Goal: Information Seeking & Learning: Check status

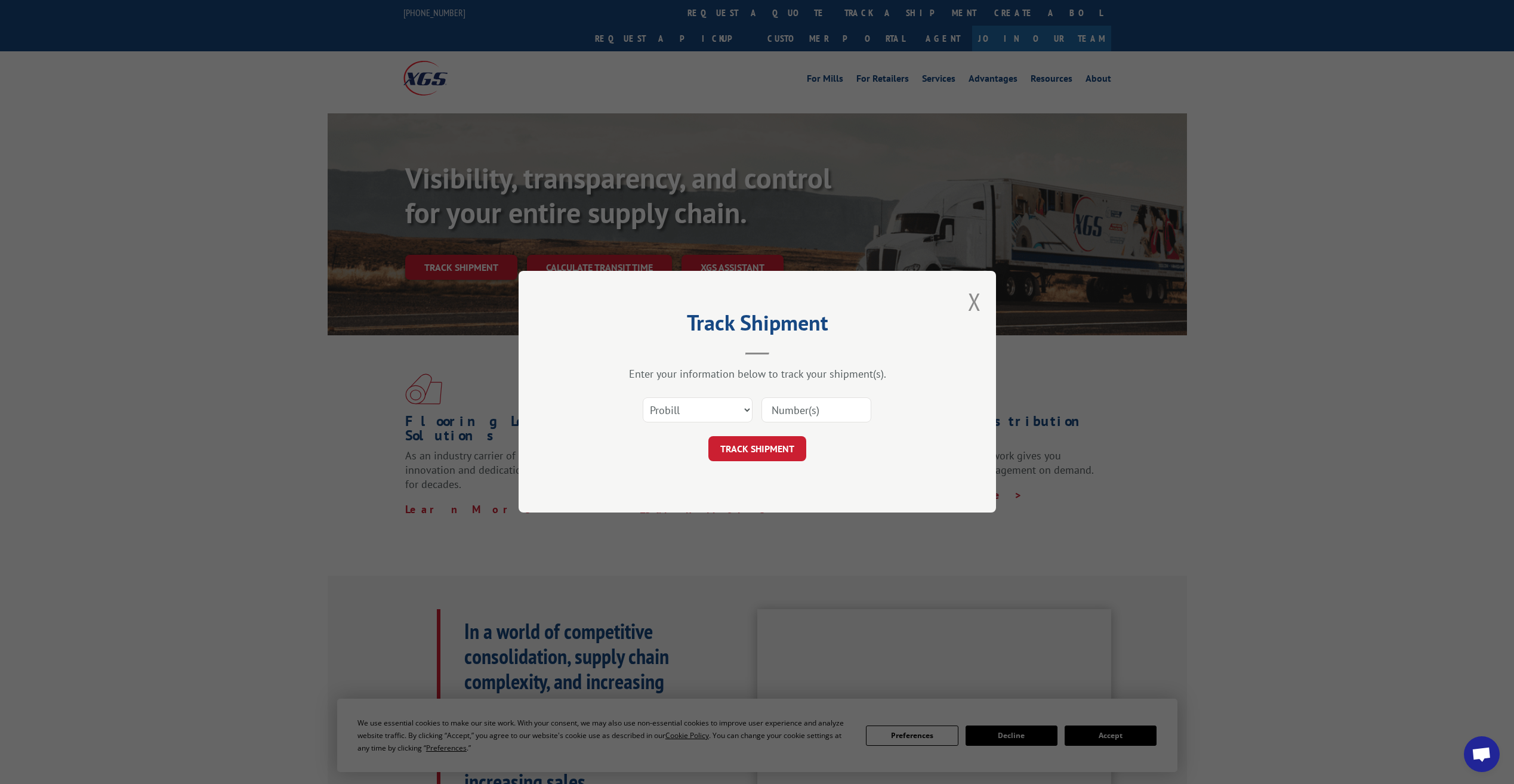
click at [737, 409] on select "Select category... Probill BOL PO" at bounding box center [698, 410] width 110 height 25
select select "bol"
click at [643, 398] on select "Select category... Probill BOL PO" at bounding box center [698, 410] width 110 height 25
click at [797, 410] on input at bounding box center [816, 410] width 110 height 25
paste input "#2836532"
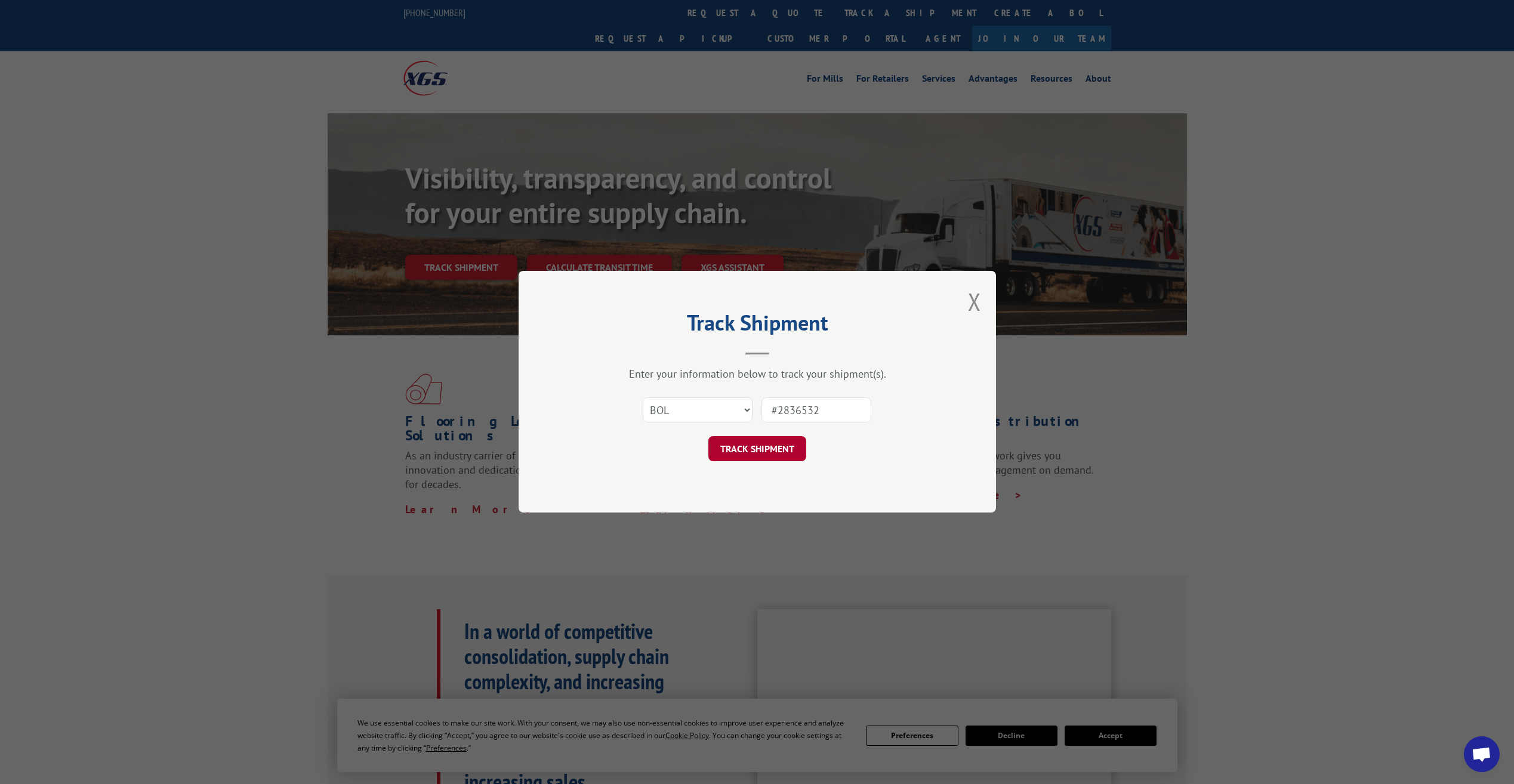
type input "#2836532"
click at [779, 437] on button "TRACK SHIPMENT" at bounding box center [757, 449] width 98 height 25
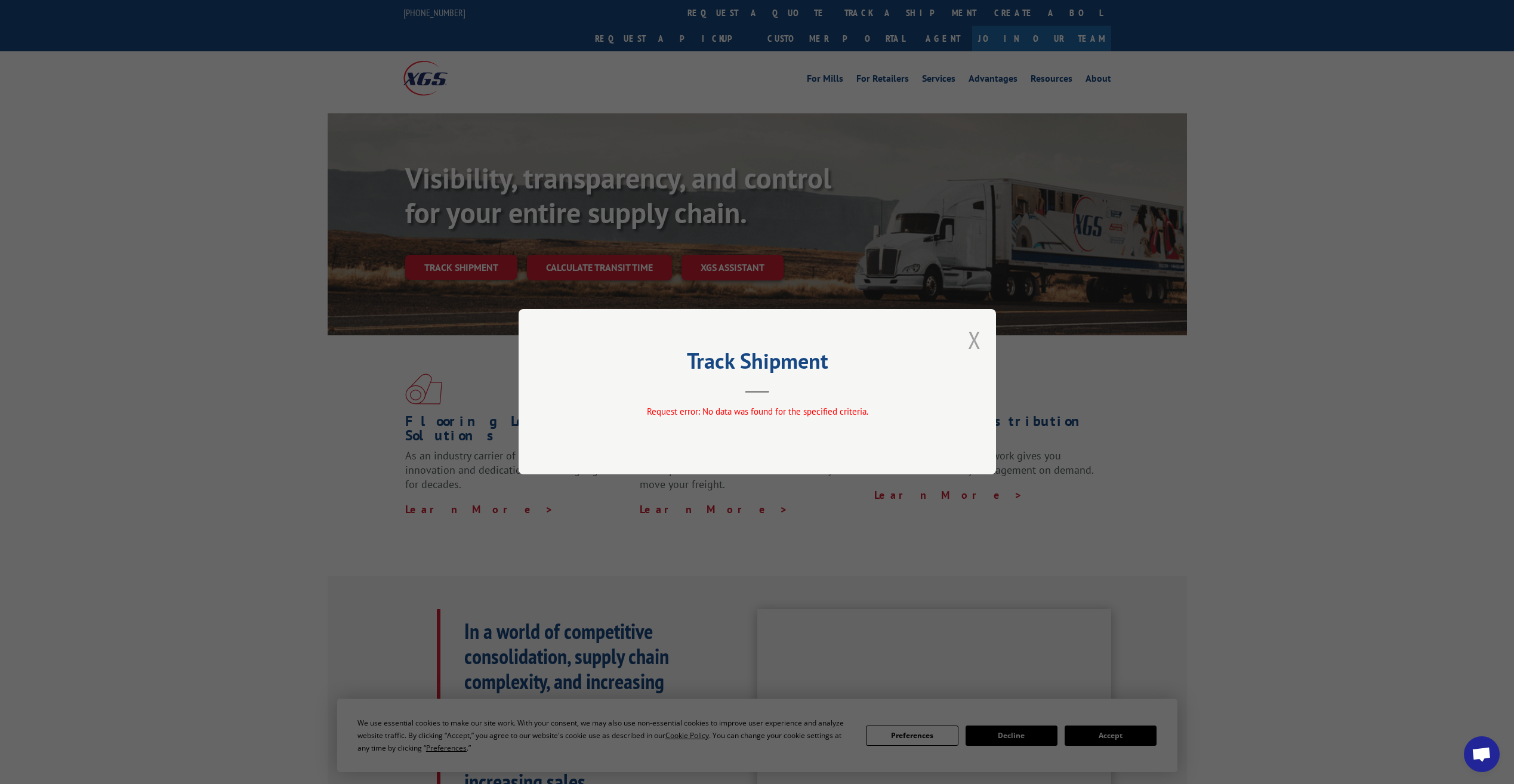
click at [972, 334] on button "Close modal" at bounding box center [974, 340] width 13 height 32
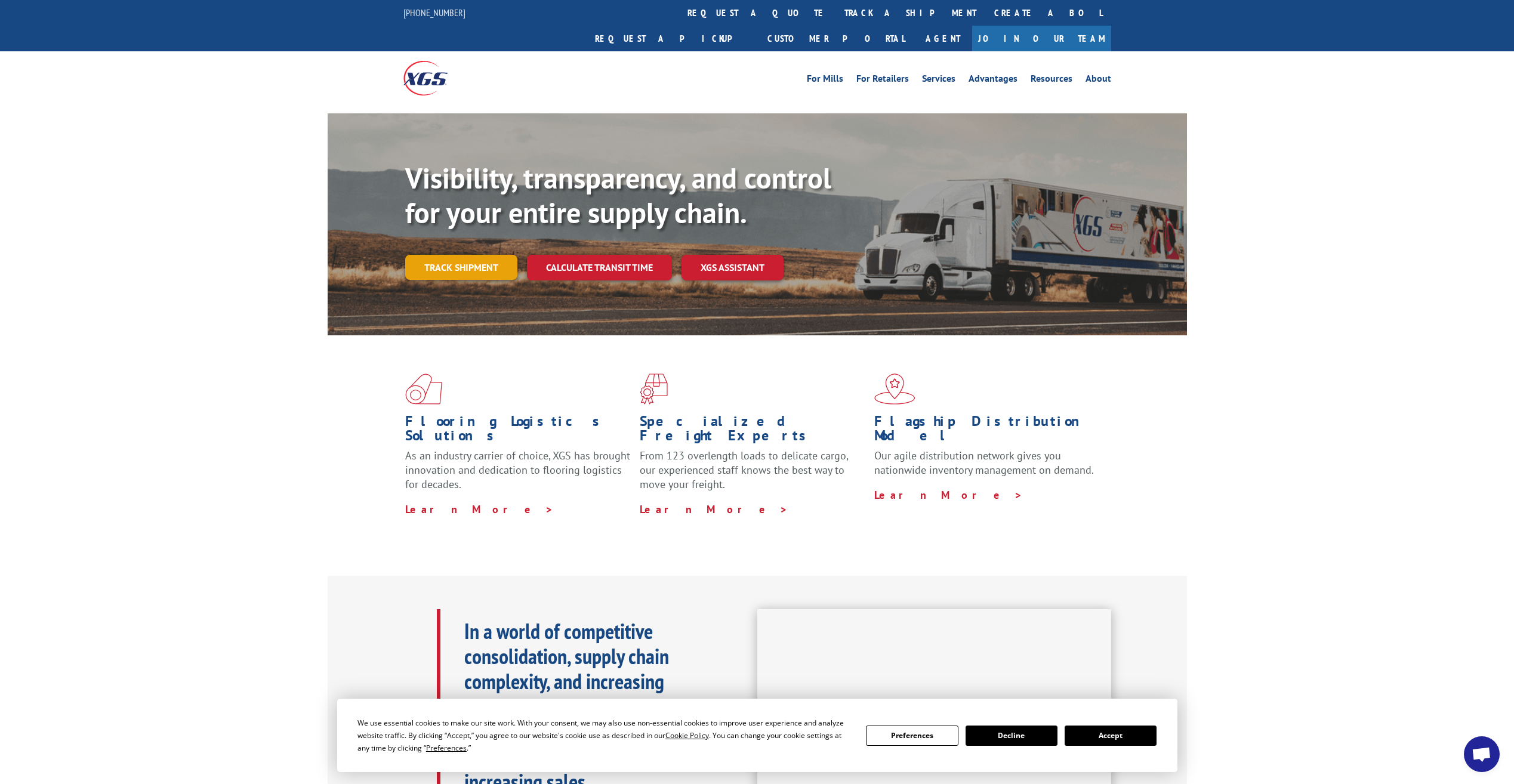
click at [473, 255] on link "Track shipment" at bounding box center [461, 267] width 112 height 25
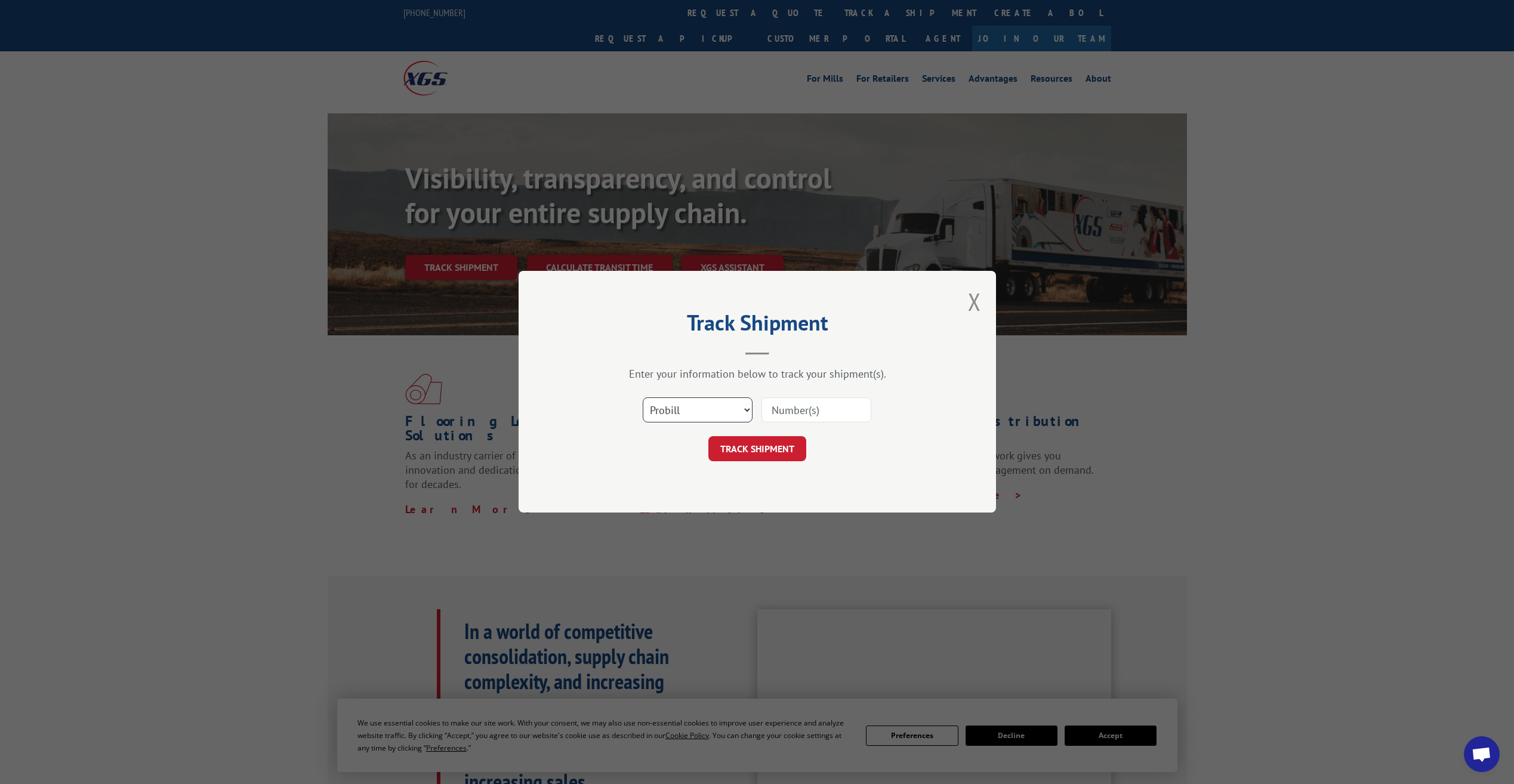
click at [708, 407] on select "Select category... Probill BOL PO" at bounding box center [698, 410] width 110 height 25
select select "bol"
click at [643, 398] on select "Select category... Probill BOL PO" at bounding box center [698, 410] width 110 height 25
click at [805, 409] on input at bounding box center [816, 410] width 110 height 25
paste input "#2836532"
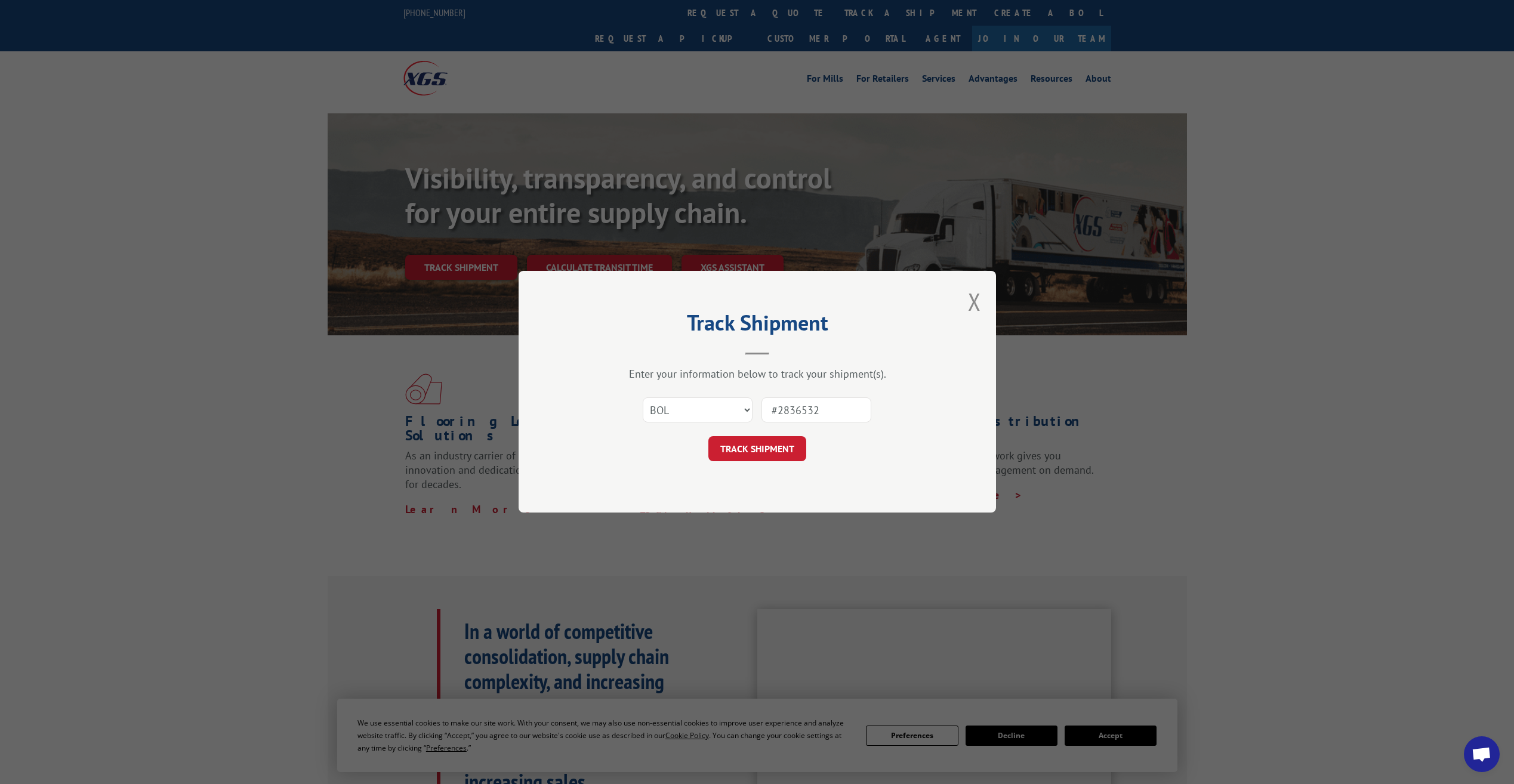
click at [777, 414] on input "#2836532" at bounding box center [816, 410] width 110 height 25
type input "2836532"
click button "TRACK SHIPMENT" at bounding box center [757, 449] width 98 height 25
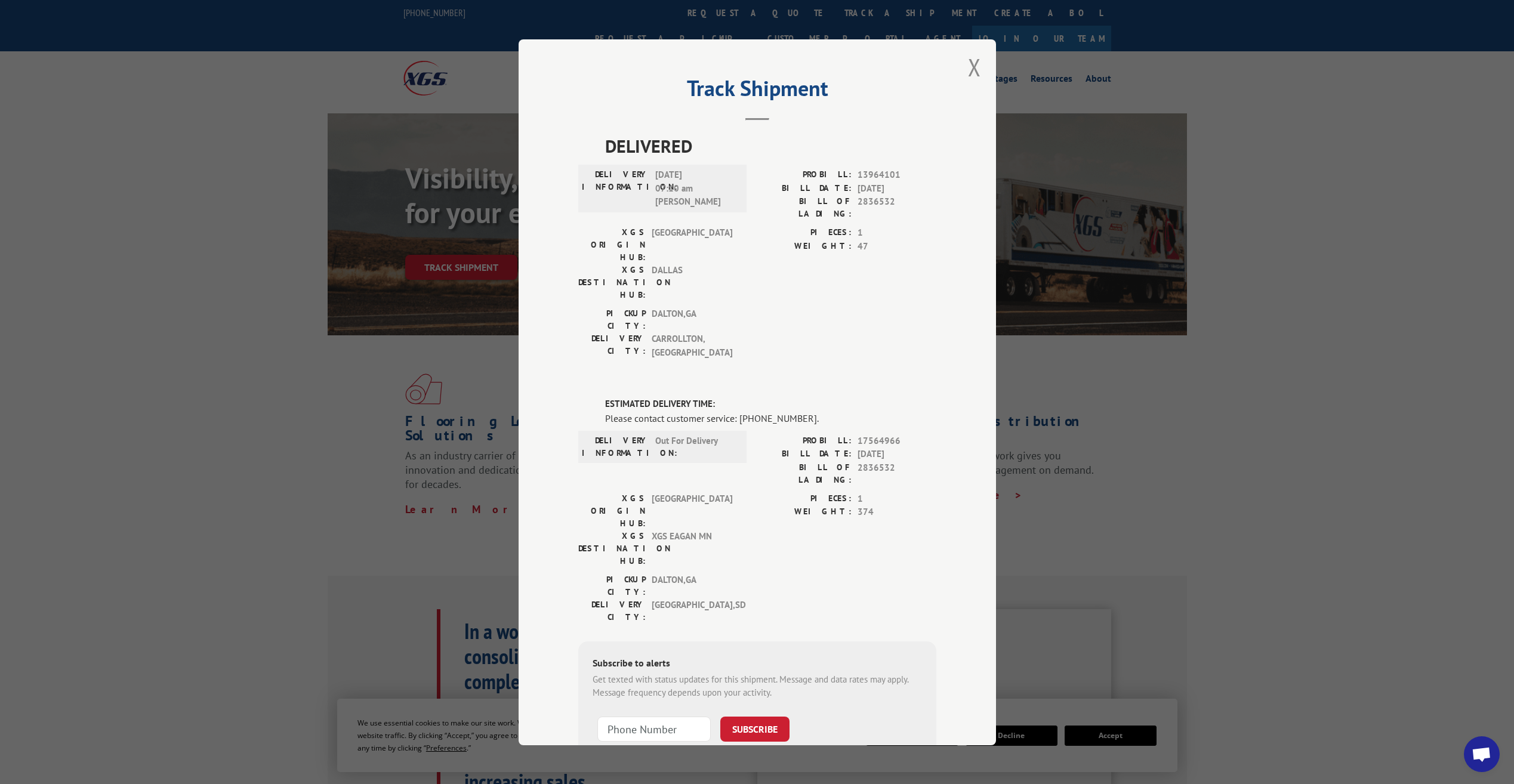
scroll to position [299, 0]
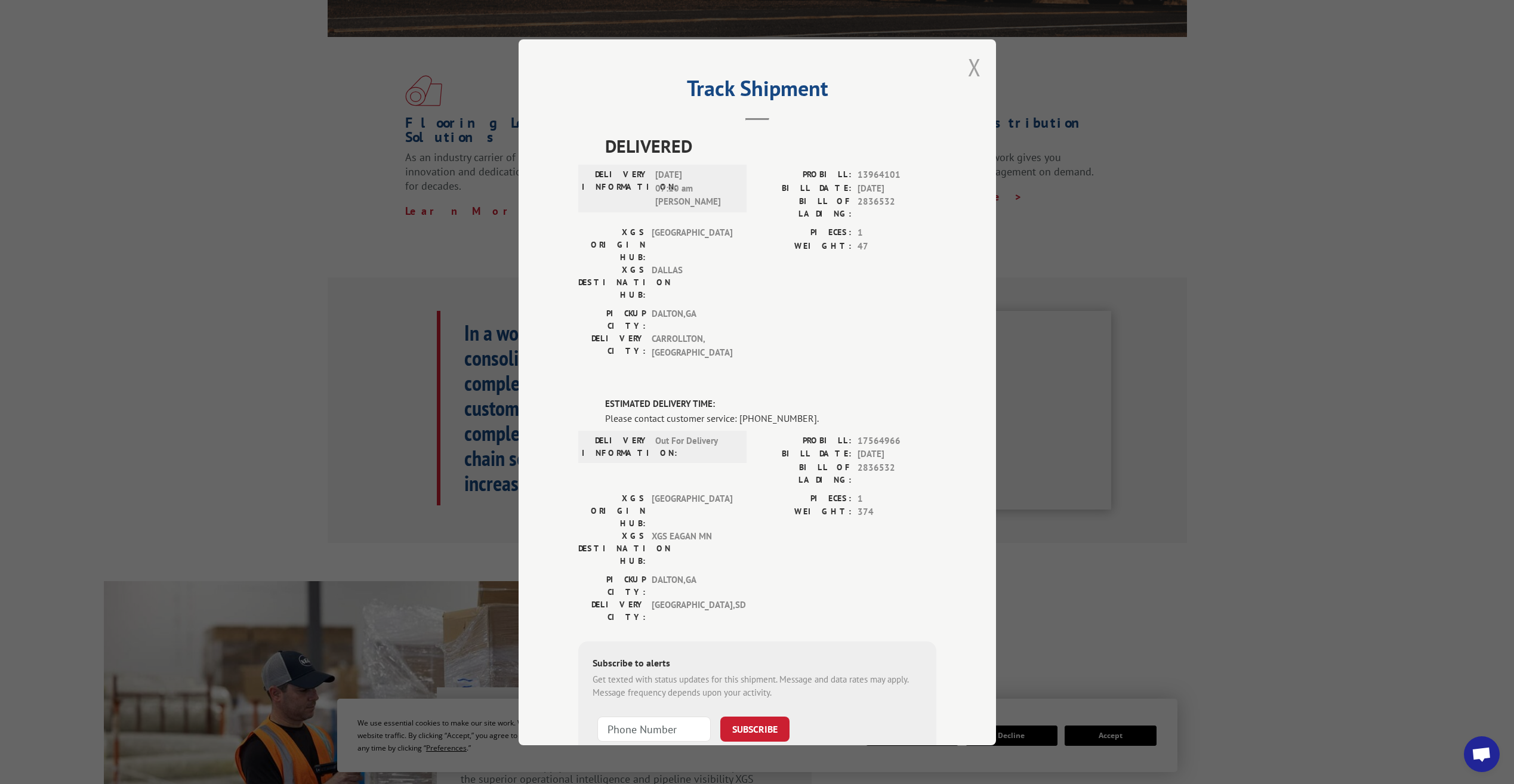
click at [968, 67] on button "Close modal" at bounding box center [974, 67] width 13 height 32
